Goal: Information Seeking & Learning: Learn about a topic

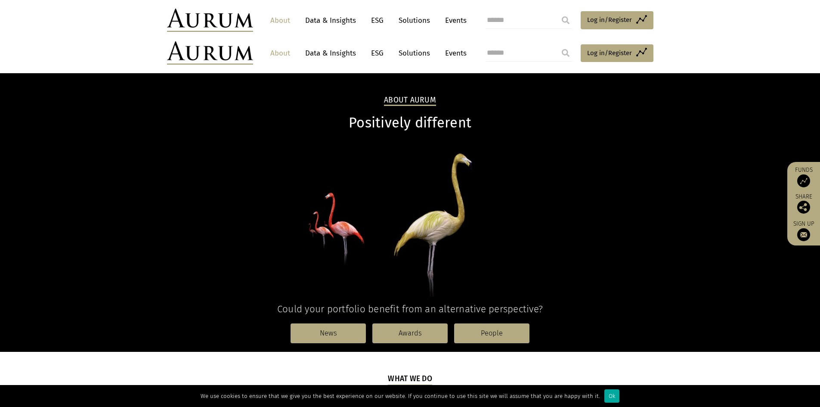
scroll to position [253, 0]
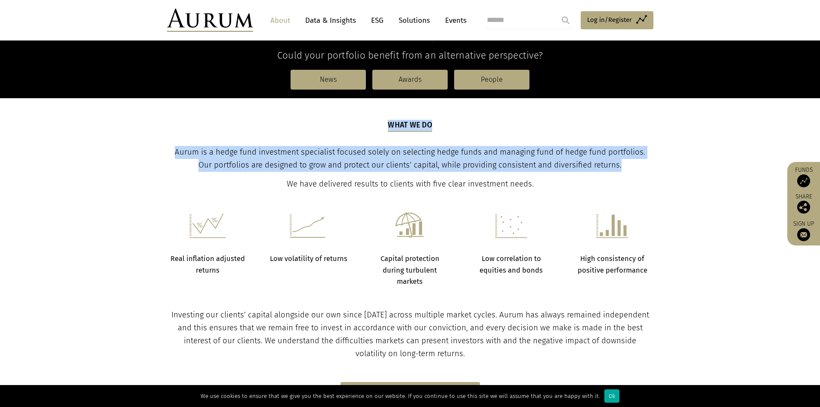
drag, startPoint x: 164, startPoint y: 131, endPoint x: 637, endPoint y: 153, distance: 474.3
click at [637, 153] on div "What we do Aurum is a hedge fund investment specialist focused solely on select…" at bounding box center [409, 155] width 503 height 71
click at [603, 126] on div "What we do Aurum is a hedge fund investment specialist focused solely on select…" at bounding box center [410, 155] width 484 height 71
drag, startPoint x: 615, startPoint y: 145, endPoint x: 168, endPoint y: 135, distance: 447.2
click at [168, 146] on p "Aurum is a hedge fund investment specialist focused solely on selecting hedge f…" at bounding box center [410, 159] width 484 height 26
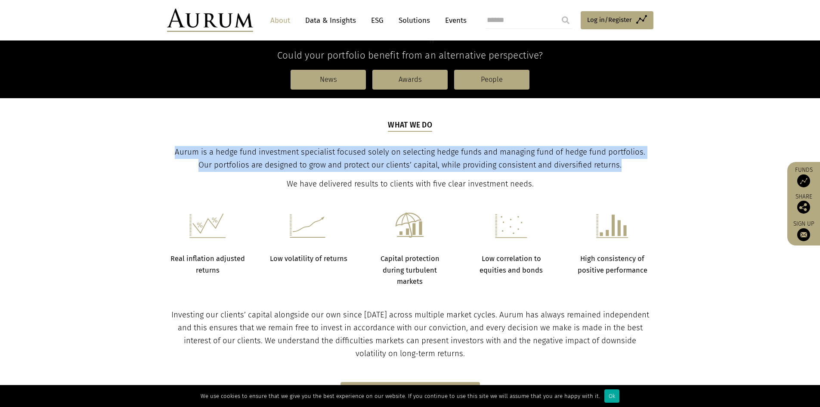
copy span "Aurum is a hedge fund investment specialist focused solely on selecting hedge f…"
